Goal: Task Accomplishment & Management: Manage account settings

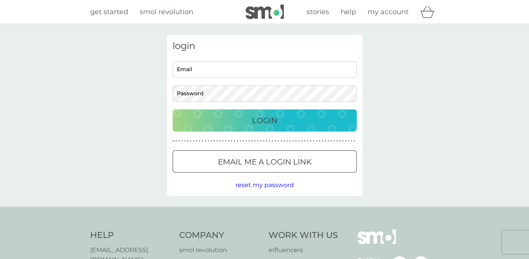
type input "[EMAIL_ADDRESS][DOMAIN_NAME]"
click at [248, 121] on div "Login" at bounding box center [264, 121] width 169 height 12
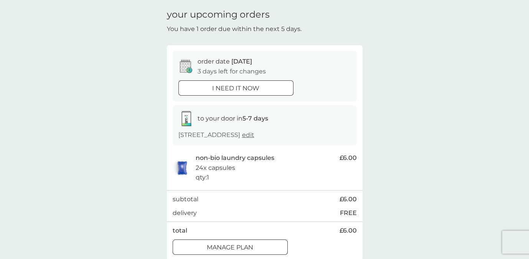
scroll to position [38, 0]
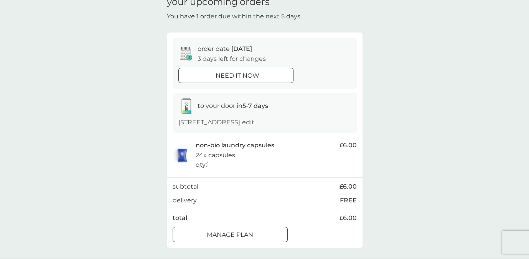
click at [240, 236] on div at bounding box center [238, 234] width 3 height 3
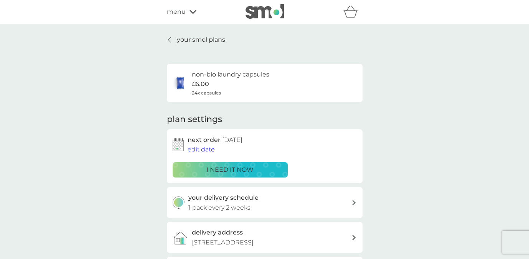
click at [194, 149] on span "edit date" at bounding box center [200, 149] width 27 height 7
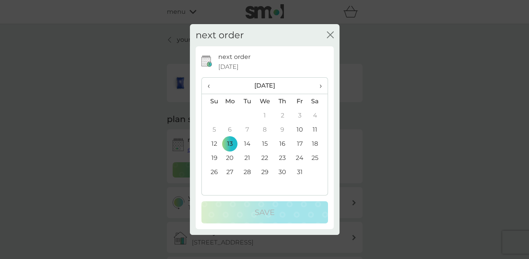
click at [231, 159] on td "20" at bounding box center [230, 158] width 18 height 14
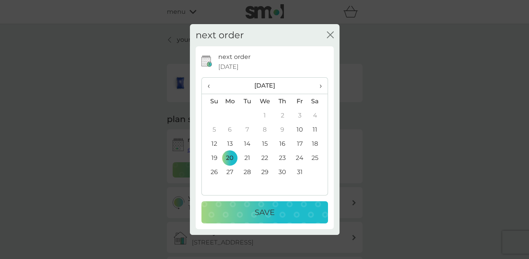
click at [245, 217] on div "Save" at bounding box center [264, 213] width 111 height 12
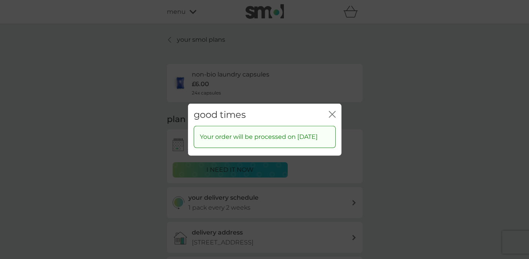
click at [332, 111] on icon "close" at bounding box center [331, 114] width 7 height 7
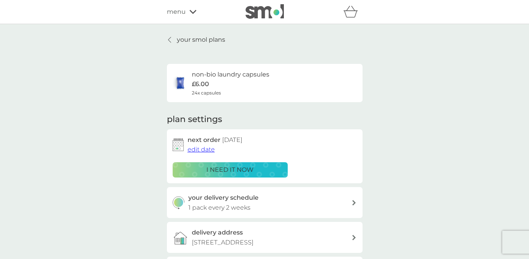
click at [190, 39] on p "your smol plans" at bounding box center [201, 40] width 48 height 10
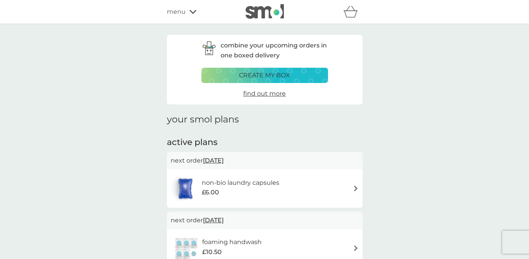
click at [190, 12] on icon at bounding box center [192, 12] width 7 height 4
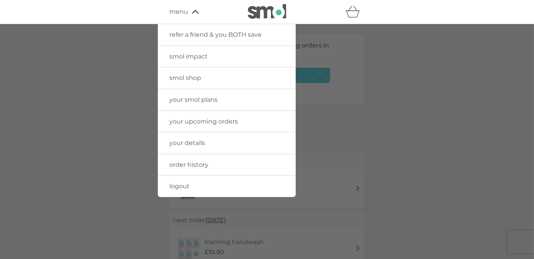
click at [176, 186] on span "logout" at bounding box center [179, 186] width 20 height 7
